Goal: Book appointment/travel/reservation

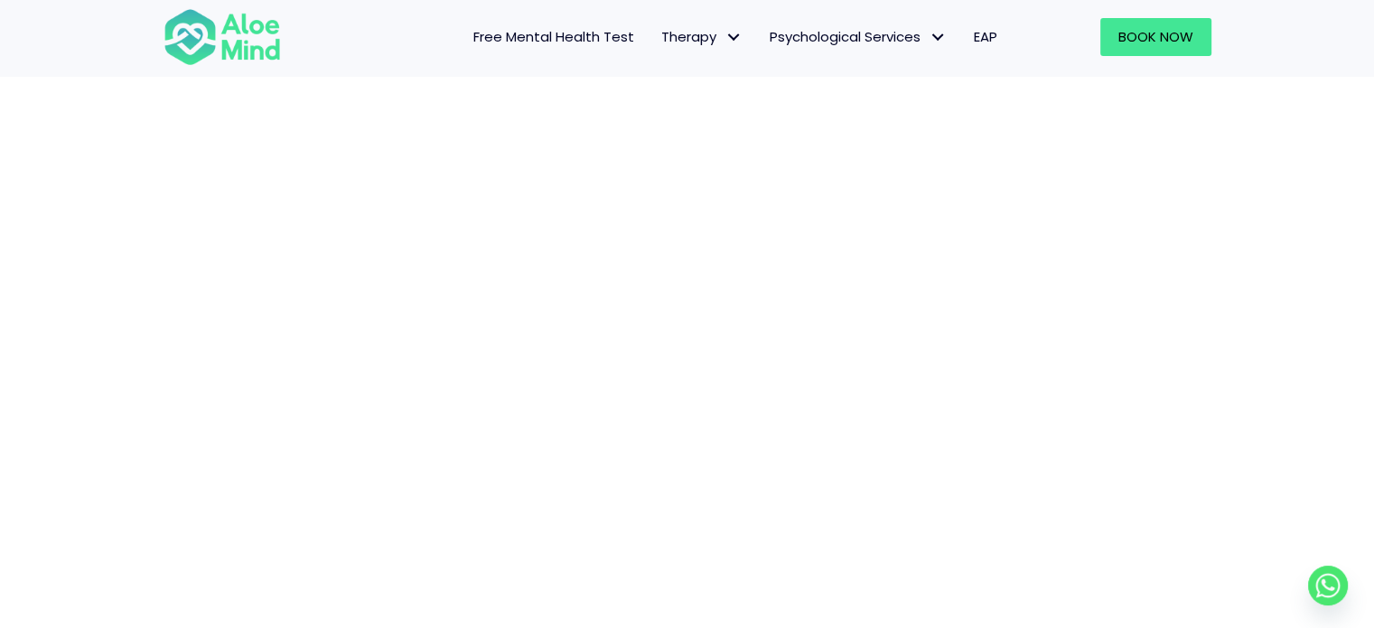
scroll to position [144, 0]
click at [1200, 42] on link "Book Now" at bounding box center [1155, 37] width 111 height 38
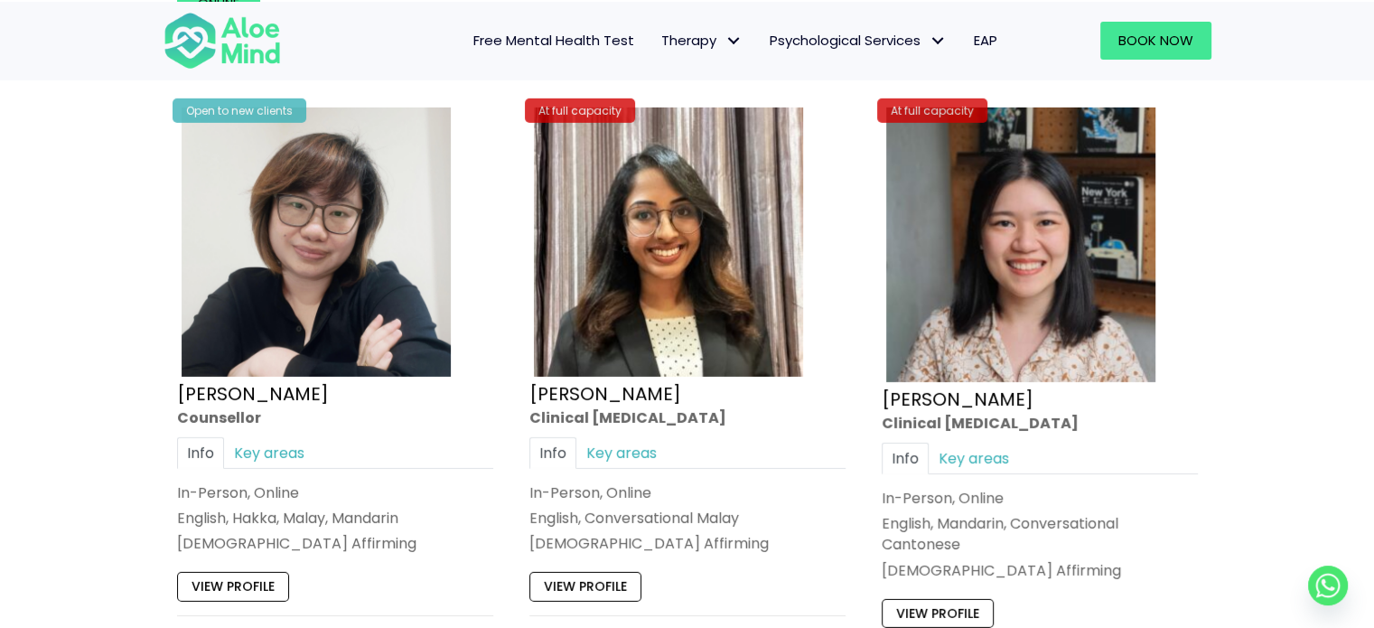
scroll to position [5638, 0]
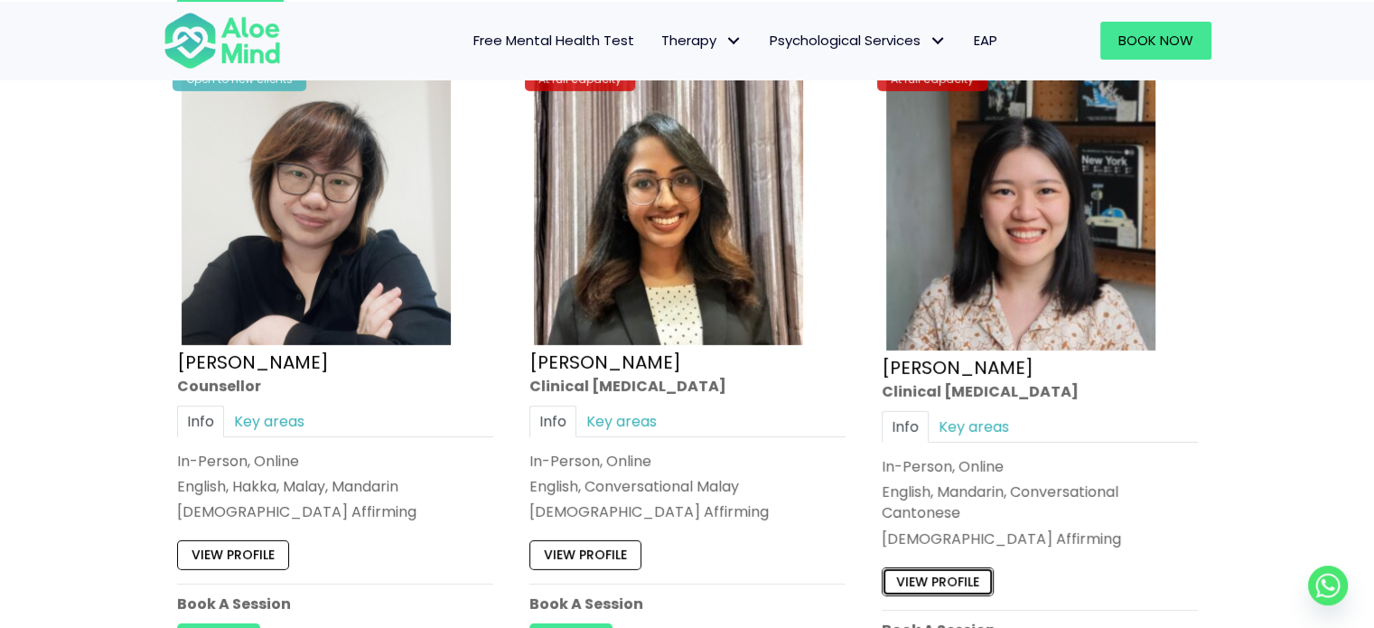
click at [941, 567] on link "View profile" at bounding box center [938, 581] width 112 height 29
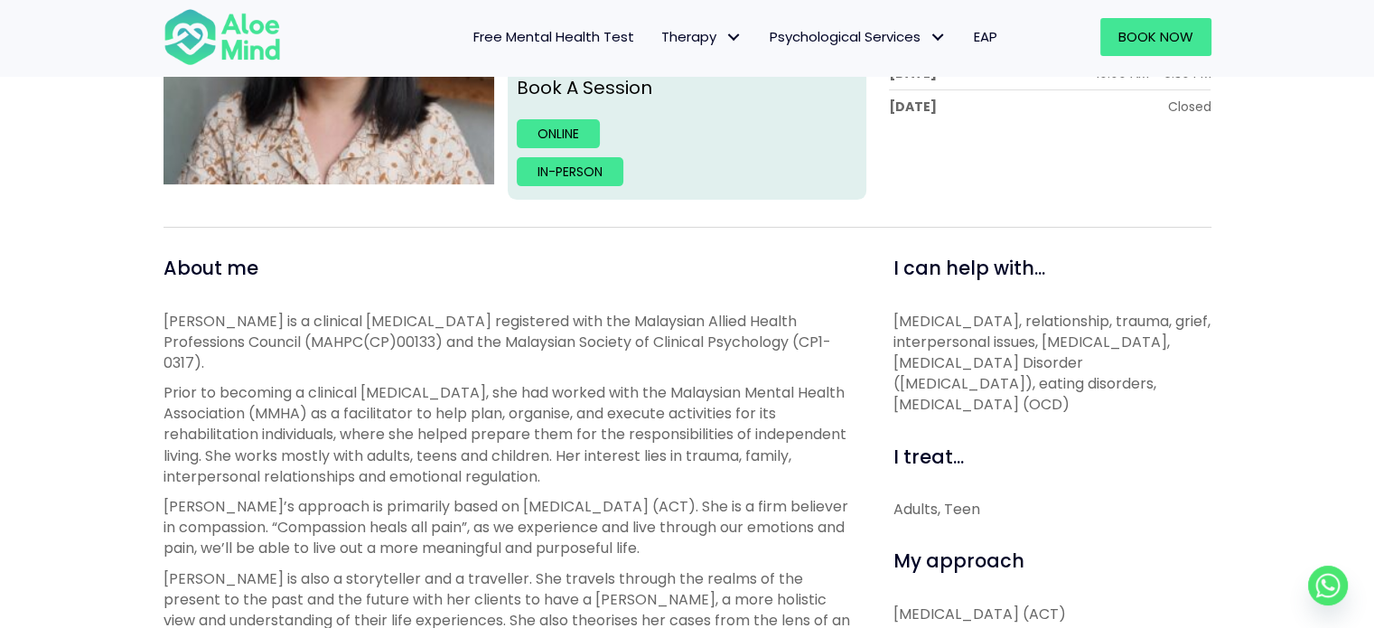
scroll to position [201, 0]
